Goal: Transaction & Acquisition: Purchase product/service

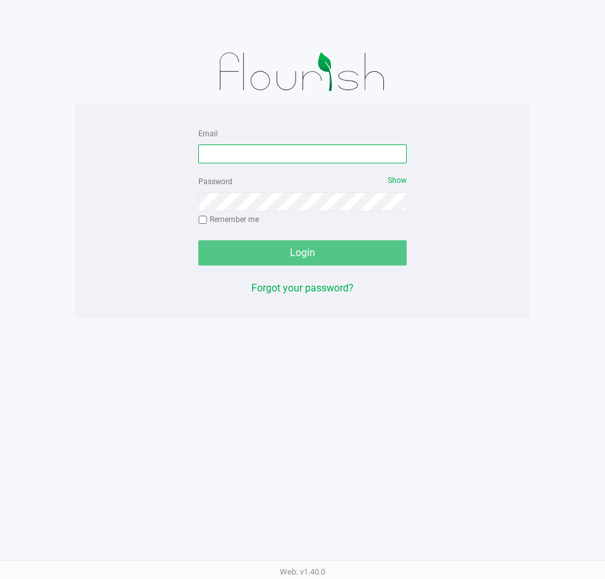
click at [220, 155] on input "Email" at bounding box center [302, 154] width 208 height 19
type input "cgriffis@liveparallel.com"
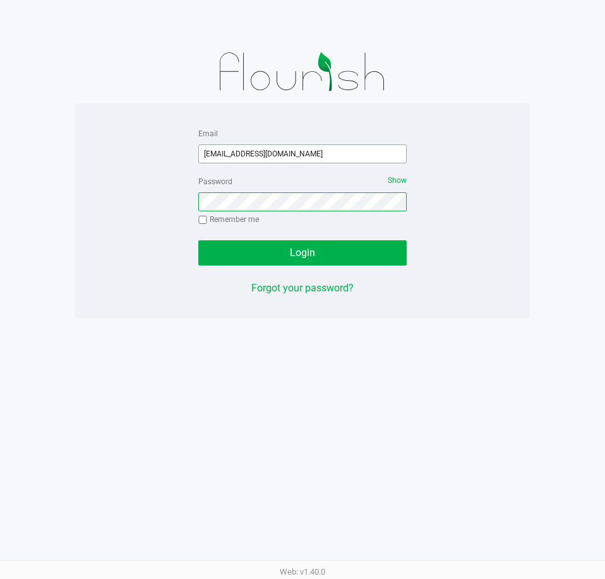
click at [198, 240] on button "Login" at bounding box center [302, 252] width 208 height 25
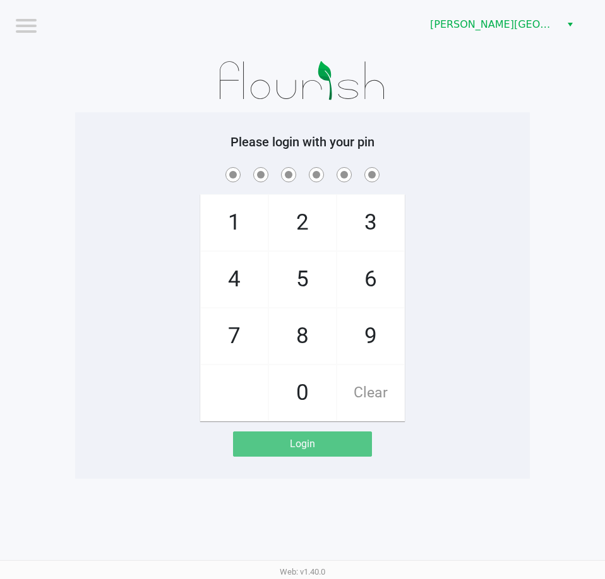
click at [548, 321] on app-pos-login-wrapper "Logout Bonita Springs WC Please login with your pin 1 4 7 2 5 8 0 3 6 9 Clear L…" at bounding box center [302, 239] width 605 height 479
checkbox input "true"
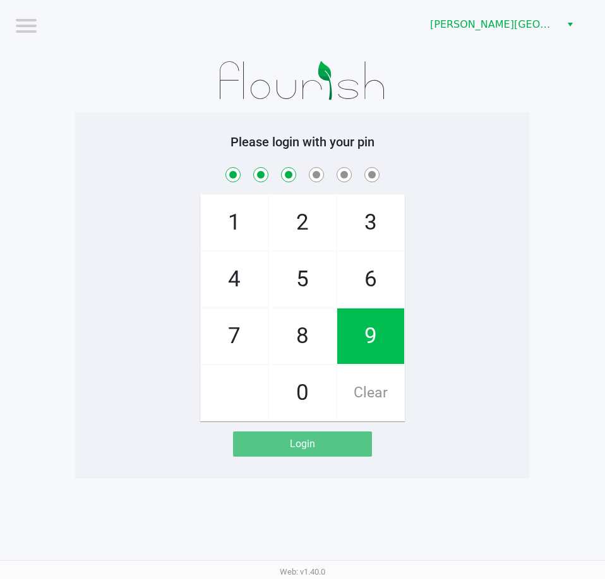
checkbox input "true"
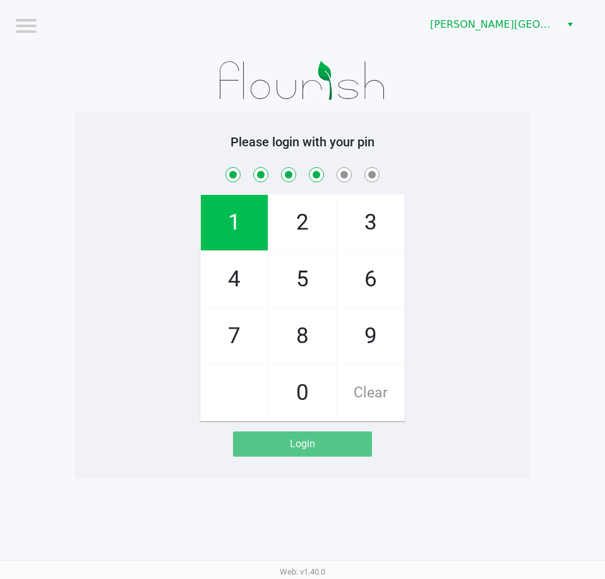
checkbox input "true"
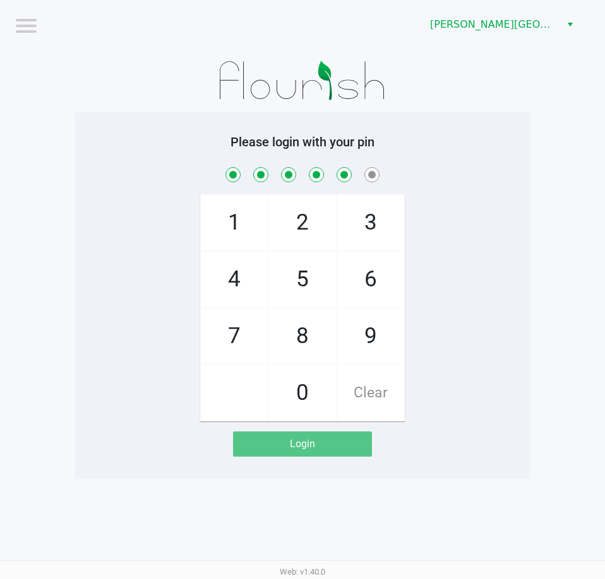
checkbox input "true"
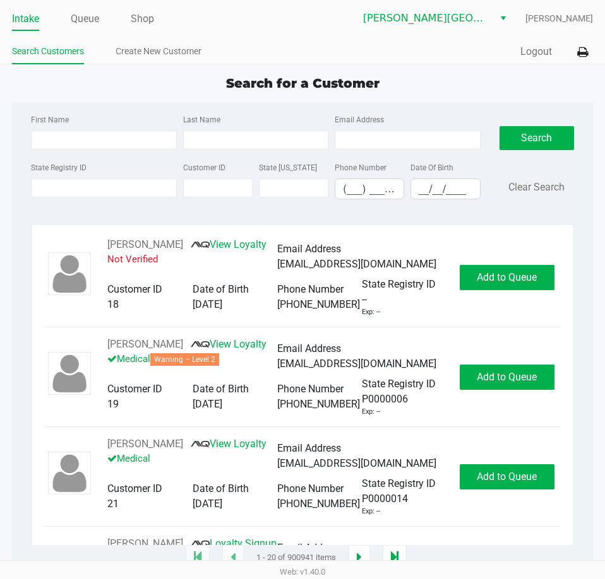
click at [123, 93] on div "Search for a Customer First Name Last Name Email Address State Registry ID Cust…" at bounding box center [302, 316] width 581 height 485
click at [81, 23] on link "Queue" at bounding box center [85, 19] width 28 height 18
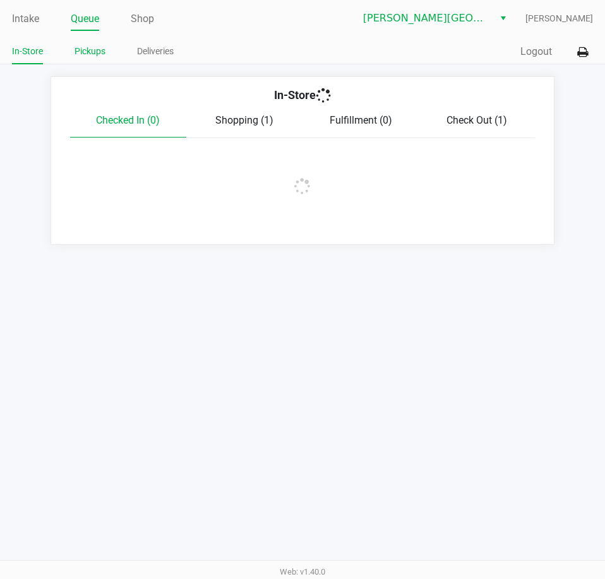
click at [89, 50] on link "Pickups" at bounding box center [89, 52] width 31 height 16
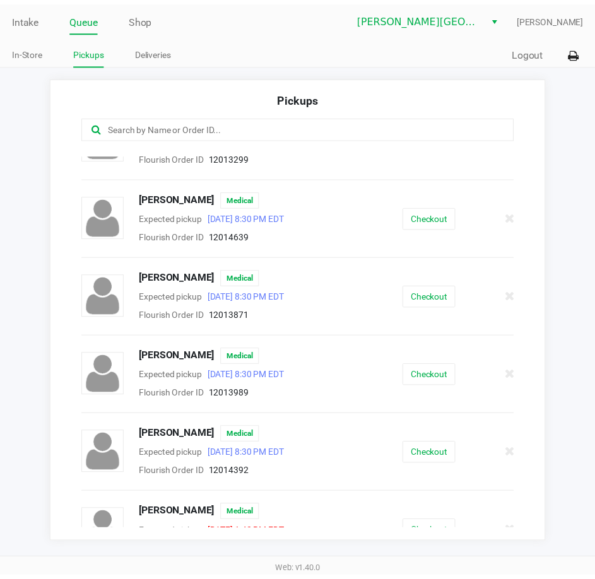
scroll to position [126, 0]
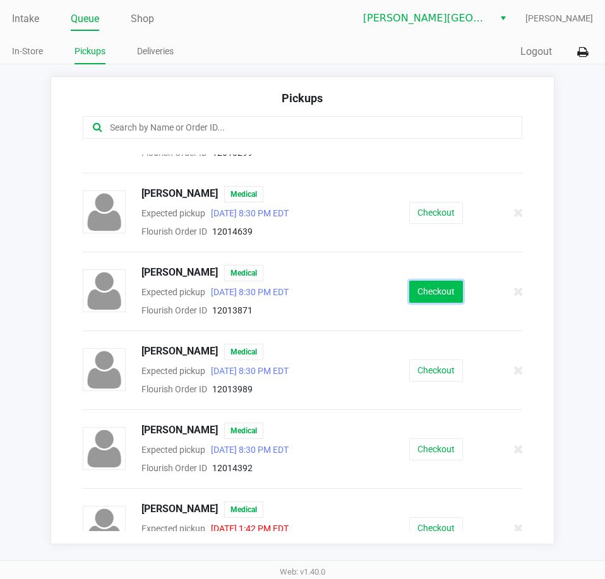
click at [446, 292] on button "Checkout" at bounding box center [436, 292] width 54 height 22
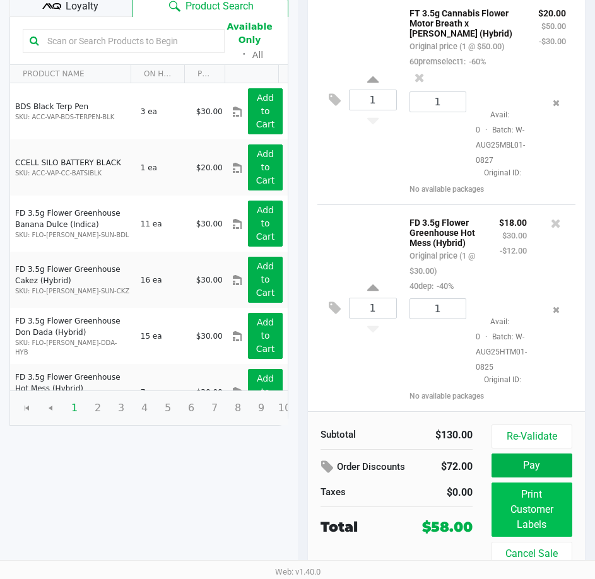
scroll to position [241, 0]
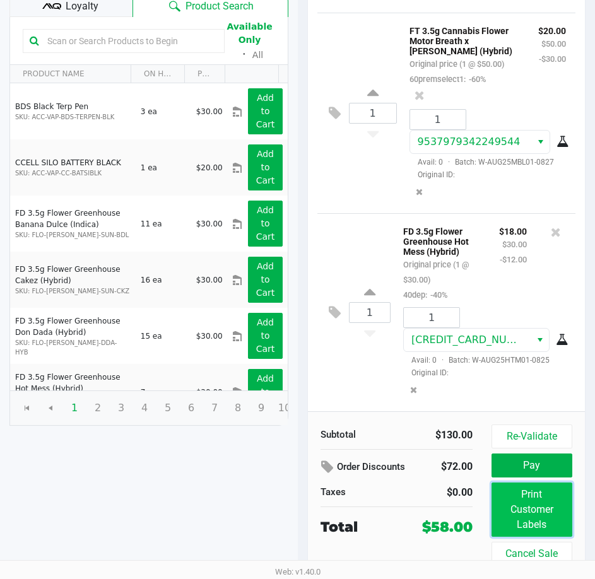
click at [514, 511] on button "Print Customer Labels" at bounding box center [532, 510] width 81 height 54
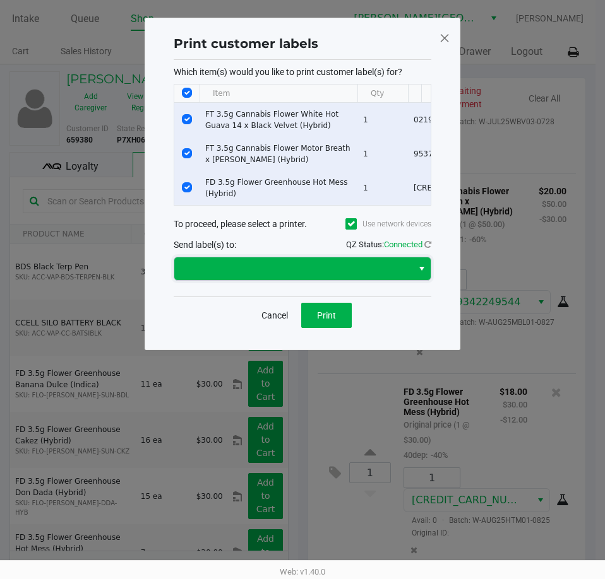
click at [326, 276] on span at bounding box center [293, 268] width 223 height 15
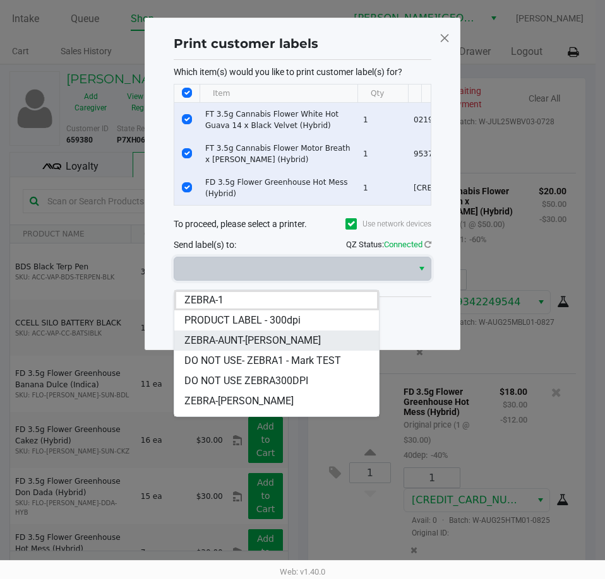
click at [238, 336] on span "ZEBRA-AUNT-SARAH" at bounding box center [252, 340] width 136 height 15
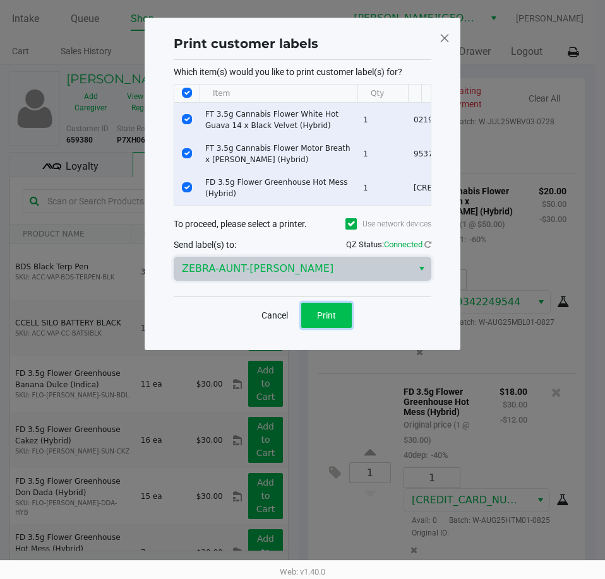
click at [337, 321] on button "Print" at bounding box center [326, 315] width 50 height 25
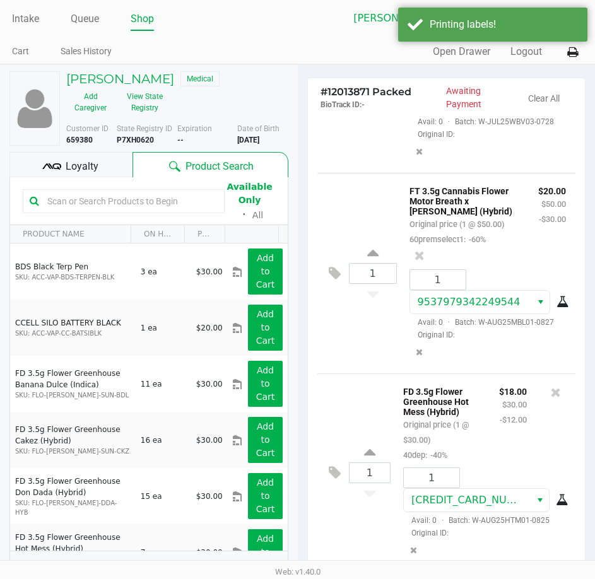
click at [348, 317] on div "1 FT 3.5g Cannabis Flower Motor Breath x Mike Larry (Hybrid) Original price (1 …" at bounding box center [446, 273] width 259 height 201
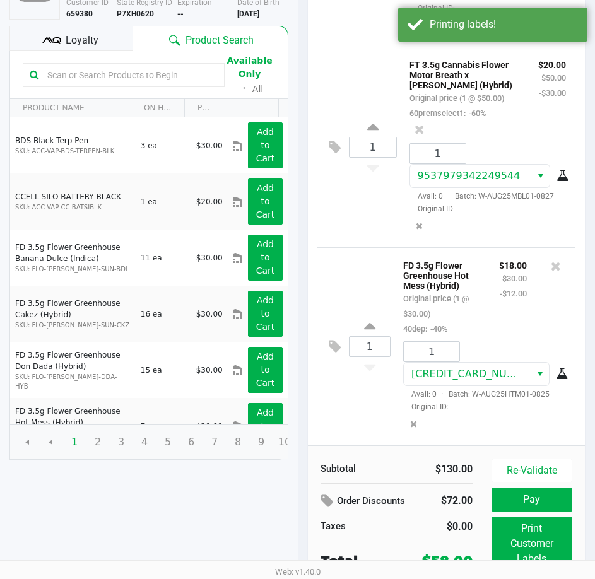
scroll to position [160, 0]
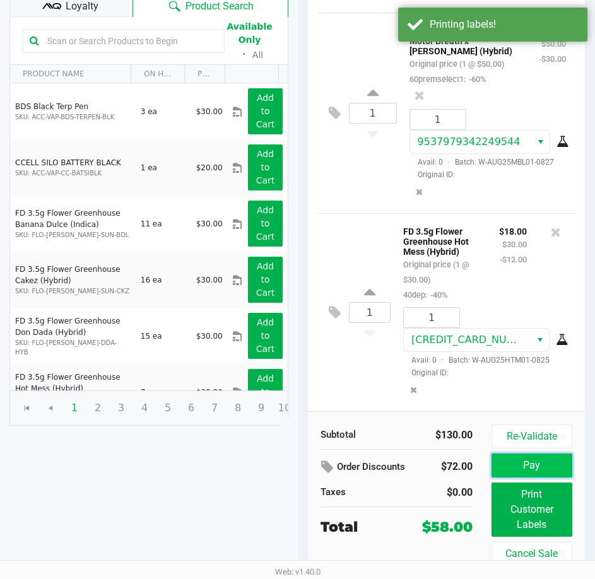
click at [530, 462] on button "Pay" at bounding box center [532, 466] width 81 height 24
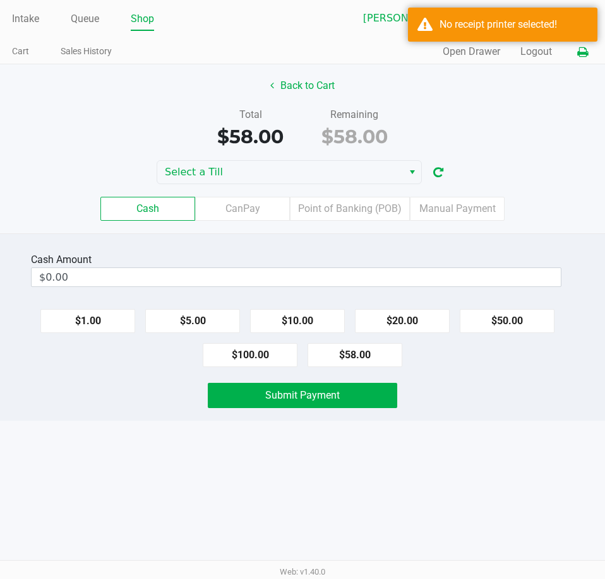
click at [580, 57] on icon at bounding box center [582, 52] width 11 height 9
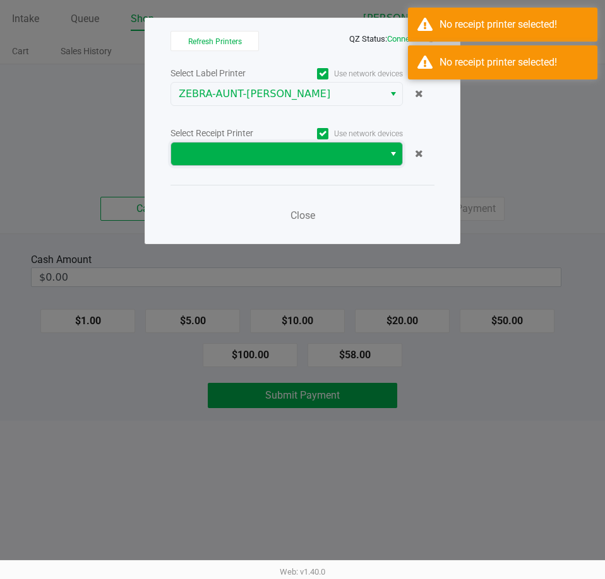
click at [381, 157] on span at bounding box center [277, 154] width 213 height 23
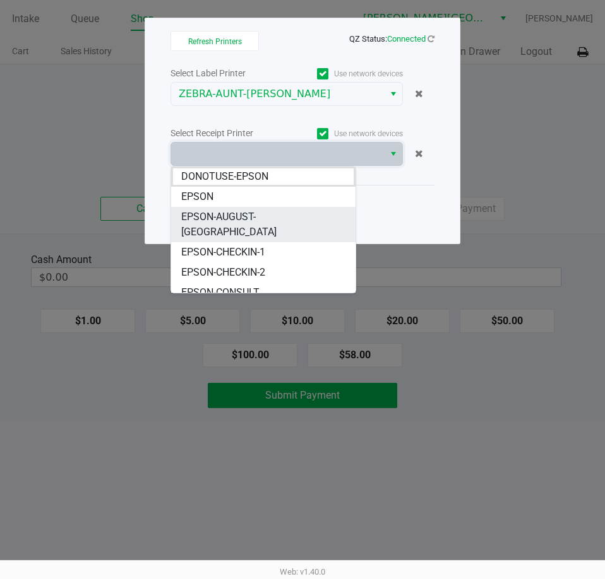
click at [254, 216] on span "EPSON-AUGUST-ALSINA" at bounding box center [263, 225] width 164 height 30
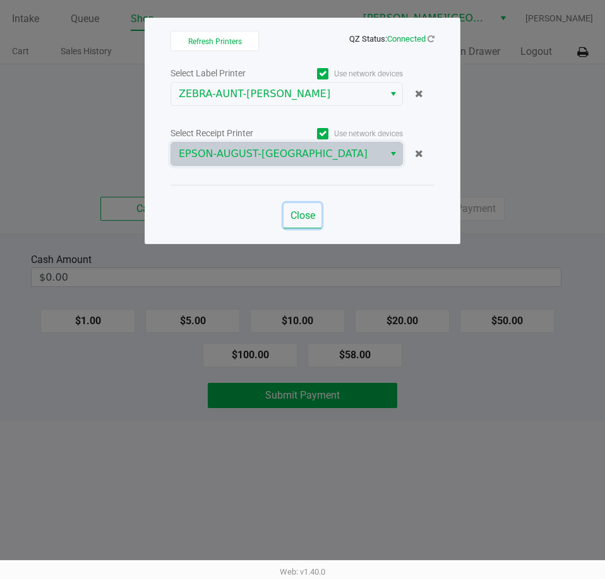
click at [303, 217] on span "Close" at bounding box center [302, 216] width 25 height 12
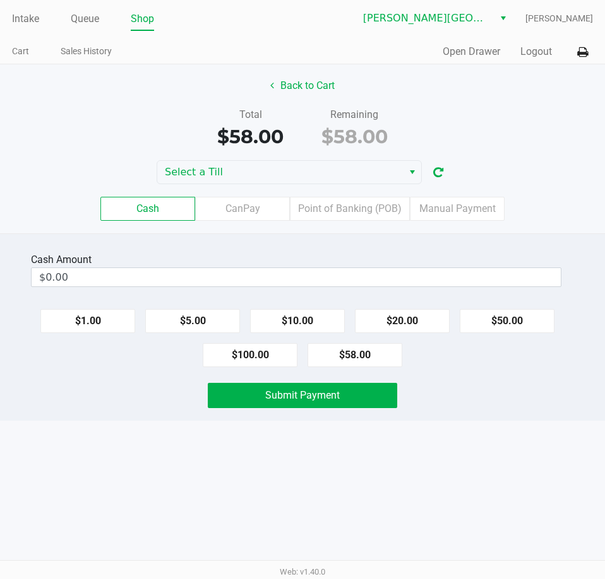
click at [439, 391] on div "Submit Payment" at bounding box center [303, 395] width 624 height 25
click at [470, 207] on label "Manual Payment" at bounding box center [457, 209] width 95 height 24
click at [0, 0] on 8 "Manual Payment" at bounding box center [0, 0] width 0 height 0
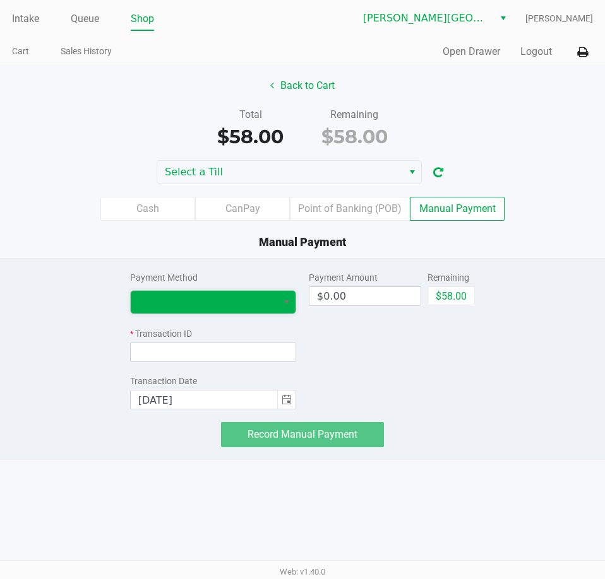
click at [228, 305] on span at bounding box center [203, 302] width 131 height 15
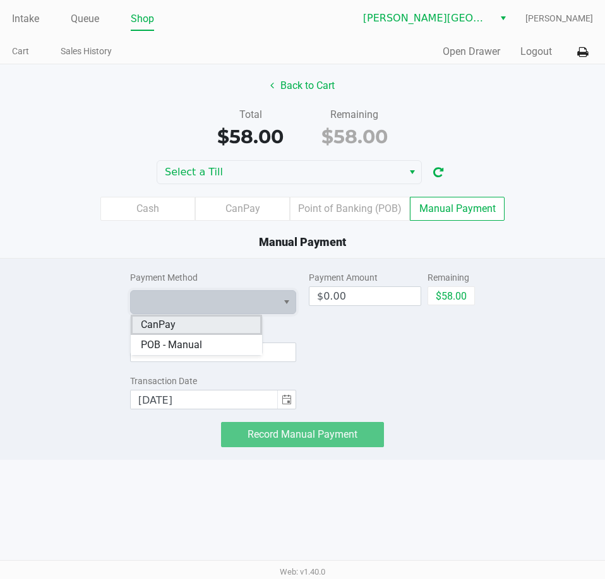
click at [203, 321] on li "CanPay" at bounding box center [196, 325] width 131 height 20
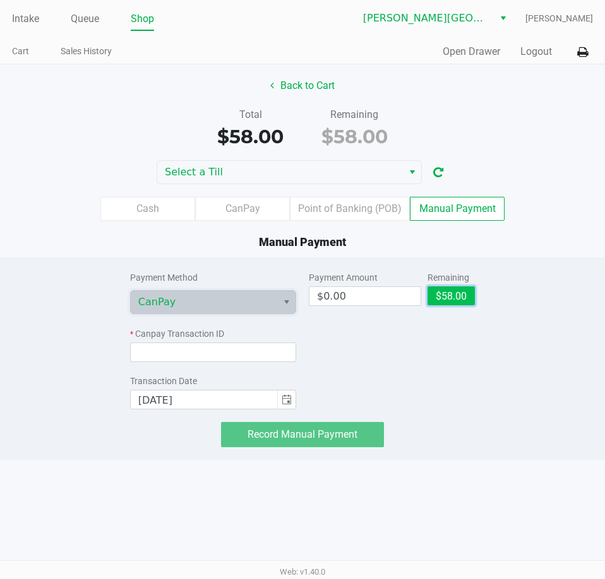
click at [457, 300] on button "$58.00" at bounding box center [450, 296] width 47 height 19
type input "$58.00"
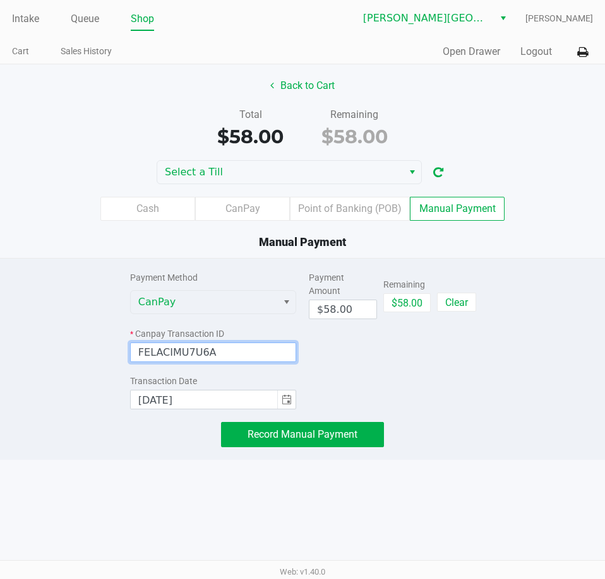
type input "FELACIMU7U6A"
click at [348, 378] on div "Payment Amount $58.00 Remaining $58.00 Clear" at bounding box center [392, 334] width 166 height 151
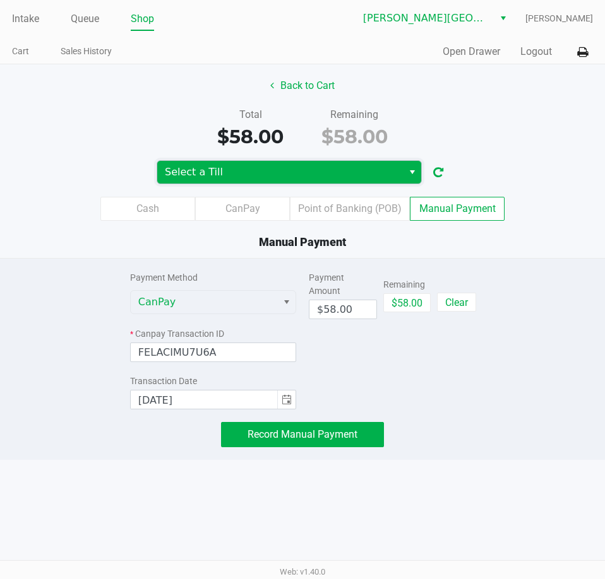
click at [312, 173] on span "Select a Till" at bounding box center [280, 172] width 230 height 15
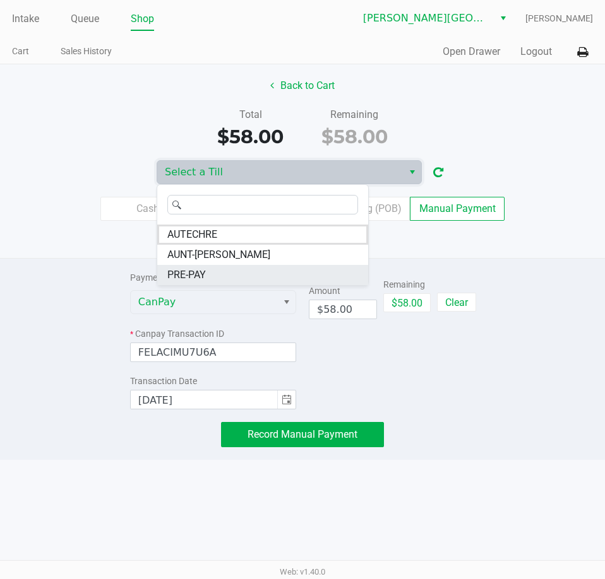
click at [220, 276] on li "PRE-PAY" at bounding box center [262, 275] width 211 height 20
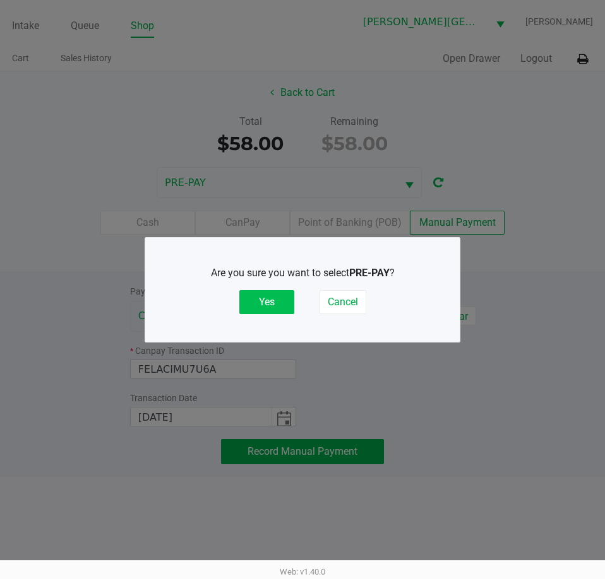
click at [275, 299] on button "Yes" at bounding box center [266, 302] width 55 height 24
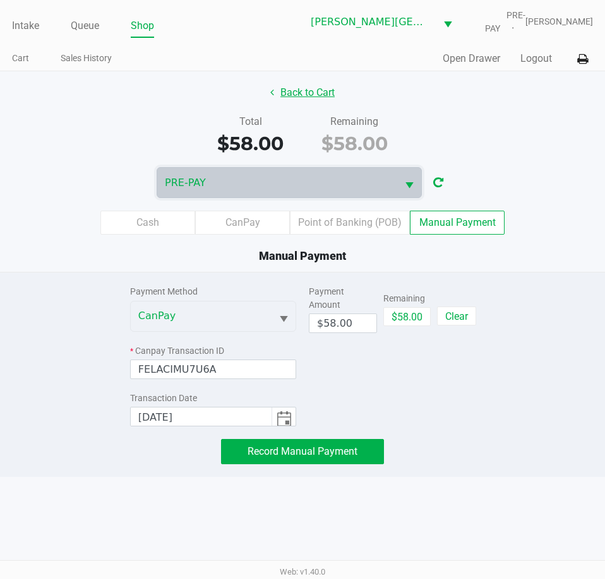
click at [316, 94] on button "Back to Cart" at bounding box center [302, 93] width 81 height 24
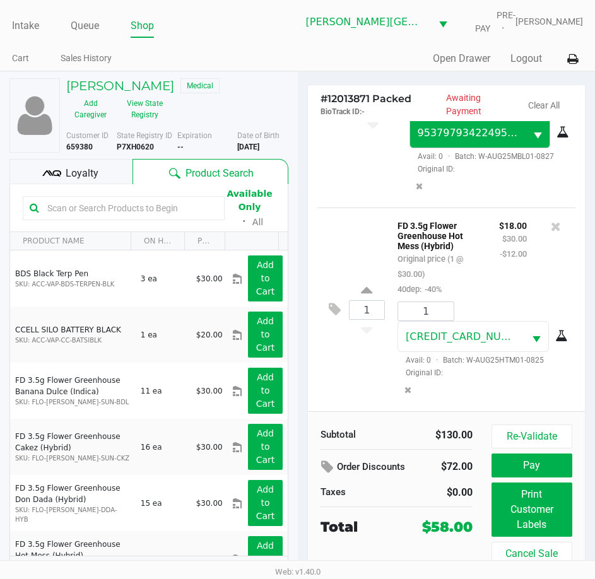
scroll to position [20, 0]
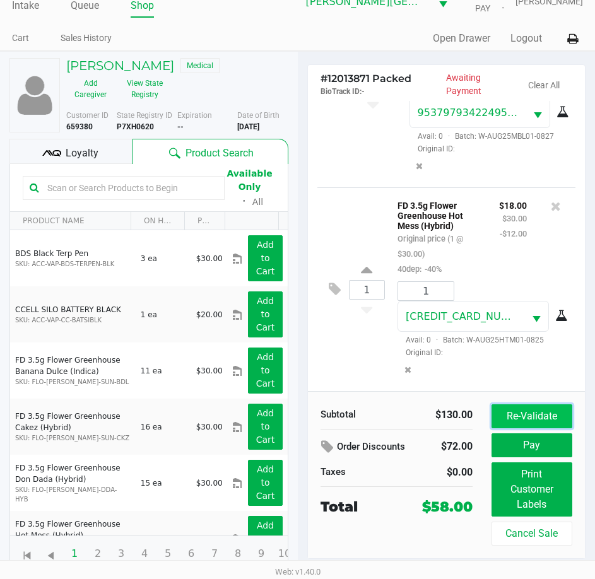
click at [532, 419] on button "Re-Validate" at bounding box center [532, 417] width 81 height 24
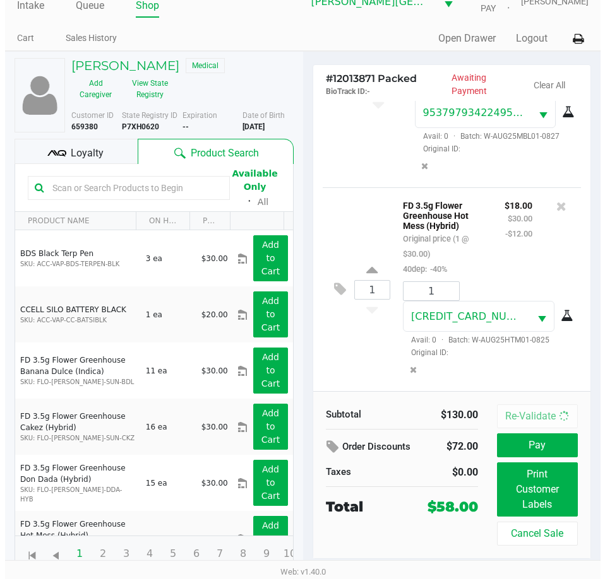
scroll to position [0, 0]
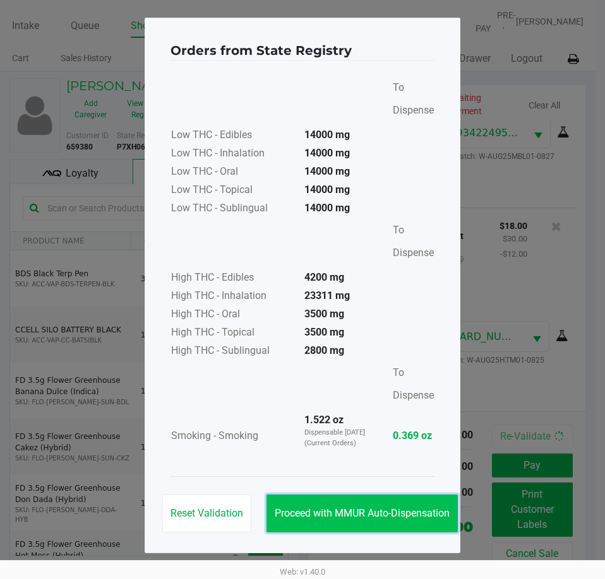
click at [415, 522] on button "Proceed with MMUR Auto-Dispensation" at bounding box center [361, 514] width 191 height 38
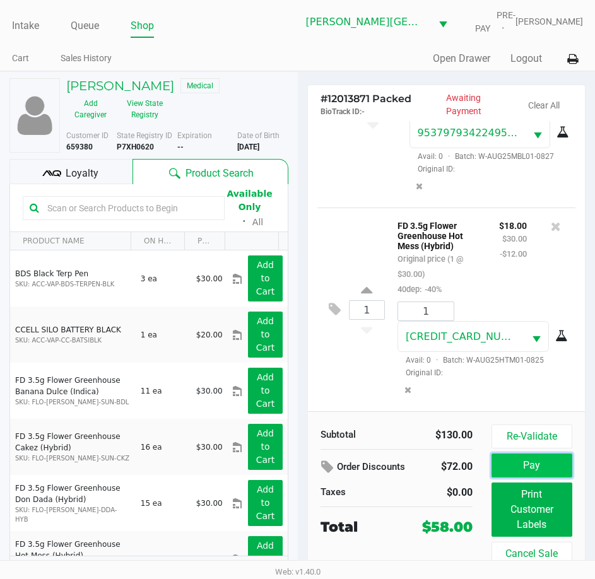
click at [524, 465] on button "Pay" at bounding box center [532, 466] width 81 height 24
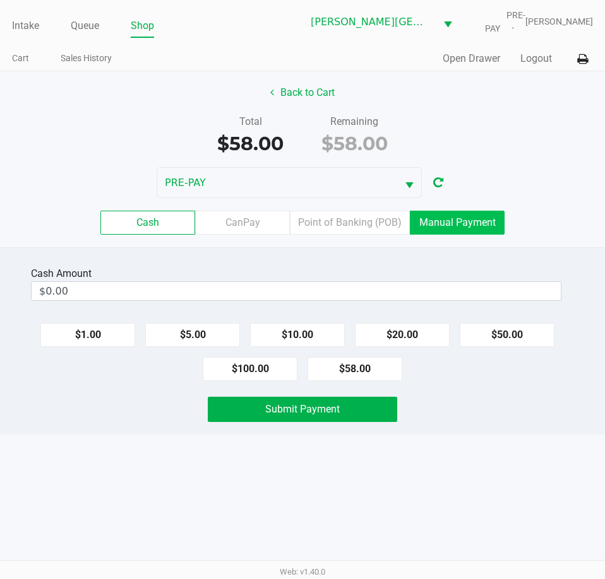
click at [430, 221] on label "Manual Payment" at bounding box center [457, 223] width 95 height 24
click at [0, 0] on 8 "Manual Payment" at bounding box center [0, 0] width 0 height 0
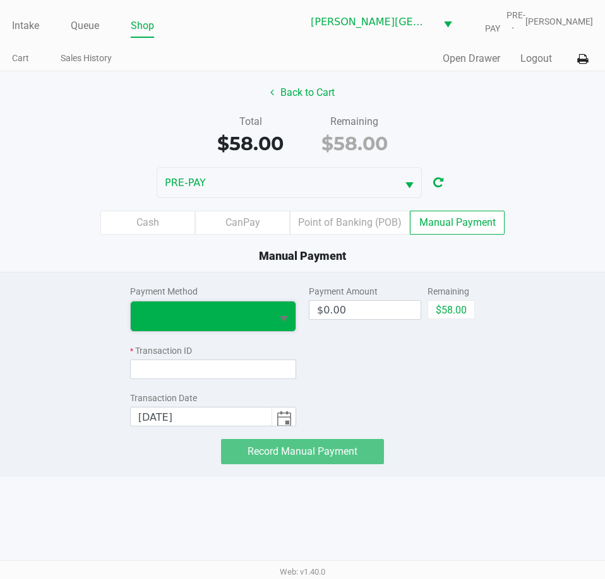
click at [155, 314] on span at bounding box center [201, 316] width 126 height 15
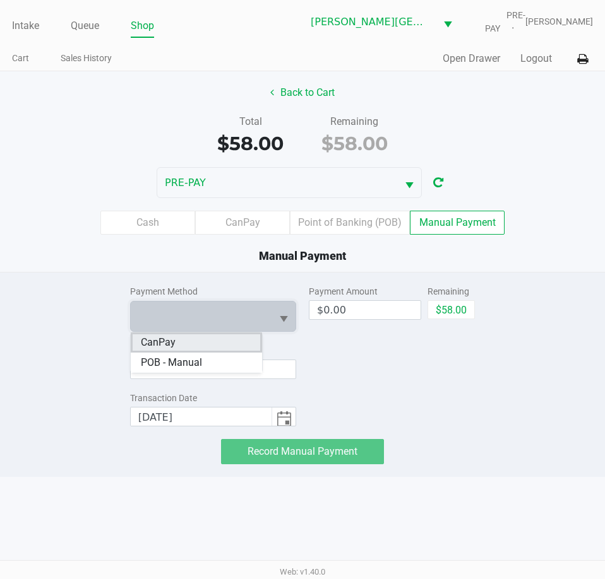
click at [171, 344] on span "CanPay" at bounding box center [158, 342] width 35 height 15
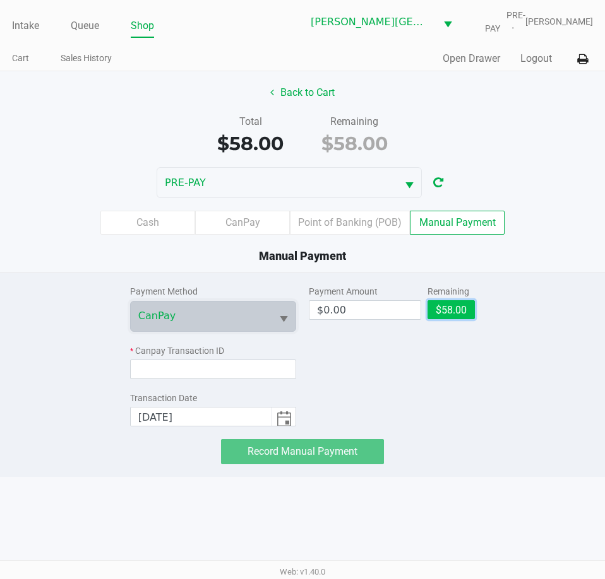
click at [447, 305] on button "$58.00" at bounding box center [450, 309] width 47 height 19
type input "$58.00"
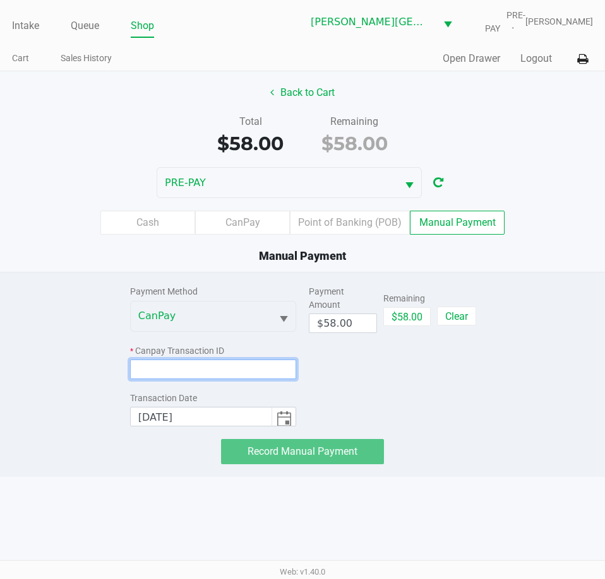
click at [233, 368] on input at bounding box center [213, 370] width 166 height 20
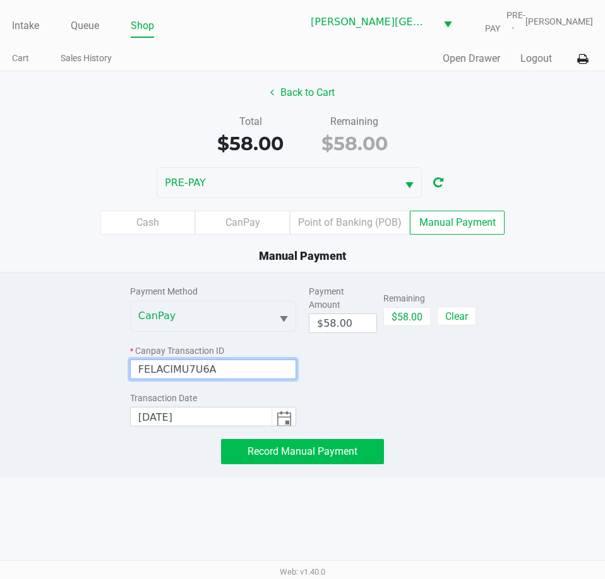
type input "FELACIMU7U6A"
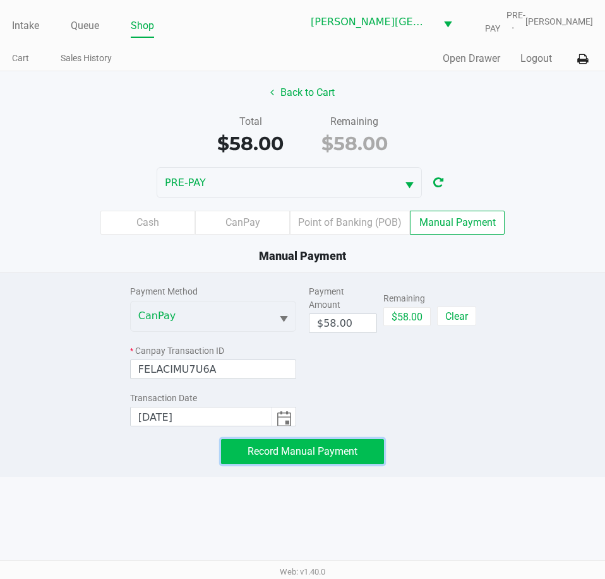
click at [252, 453] on span "Record Manual Payment" at bounding box center [302, 452] width 110 height 12
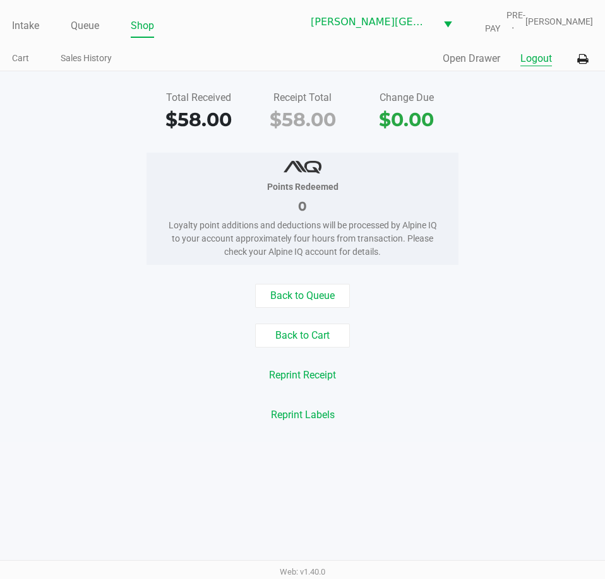
click at [535, 64] on button "Logout" at bounding box center [536, 58] width 32 height 15
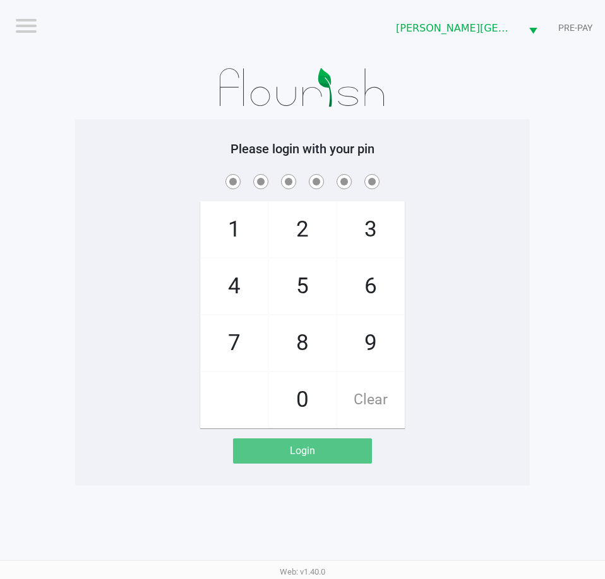
click at [61, 269] on app-pos-login-wrapper "Logout Bonita Springs WC PRE-PAY Please login with your pin 1 4 7 2 5 8 0 3 6 9…" at bounding box center [302, 243] width 605 height 486
